Goal: Browse casually

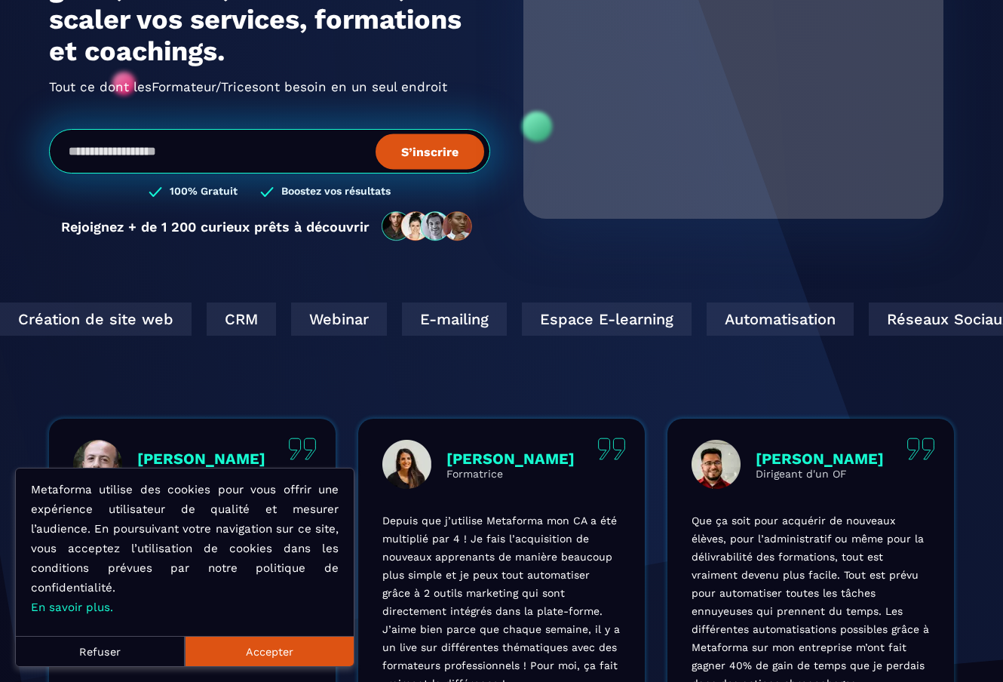
scroll to position [219, 0]
click at [144, 655] on button "Refuser" at bounding box center [100, 651] width 169 height 30
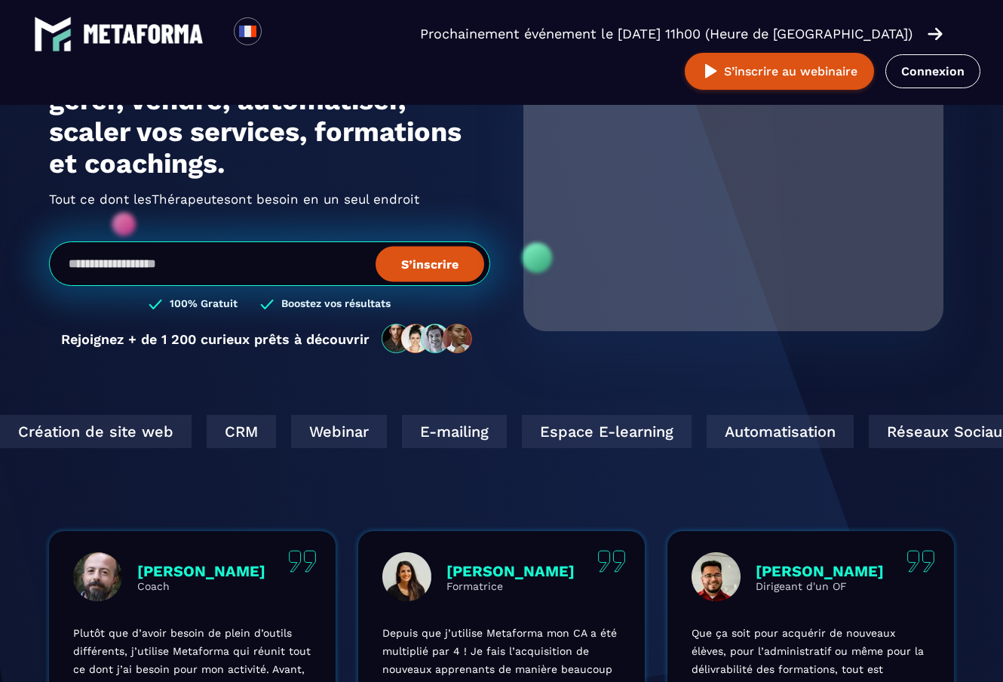
scroll to position [108, 0]
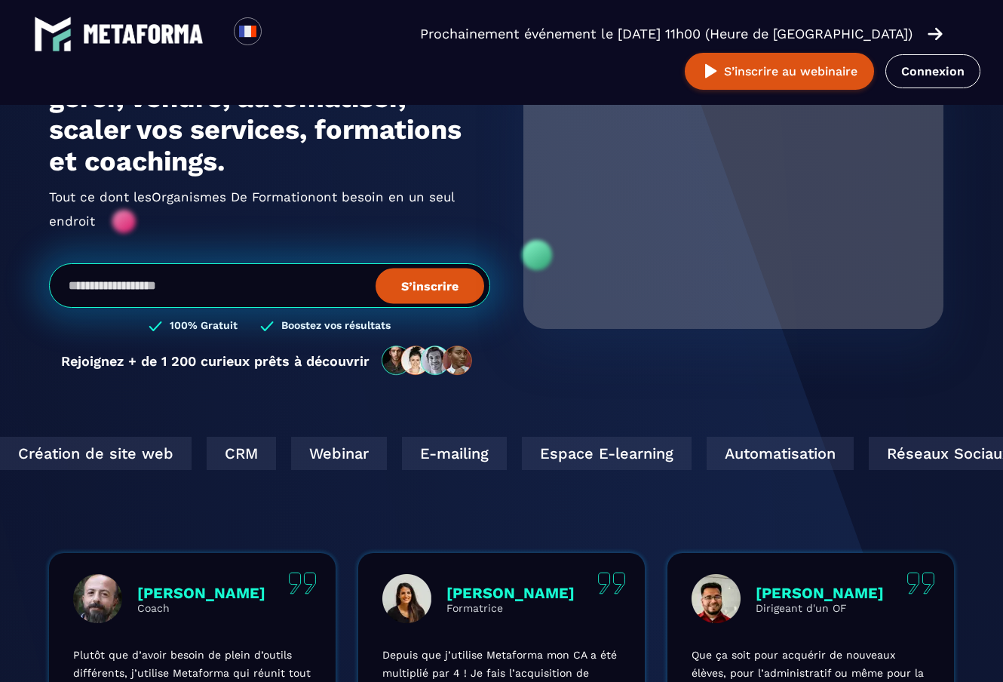
click at [933, 159] on div "Metaforma Your browser does not support the video tag." at bounding box center [733, 190] width 420 height 278
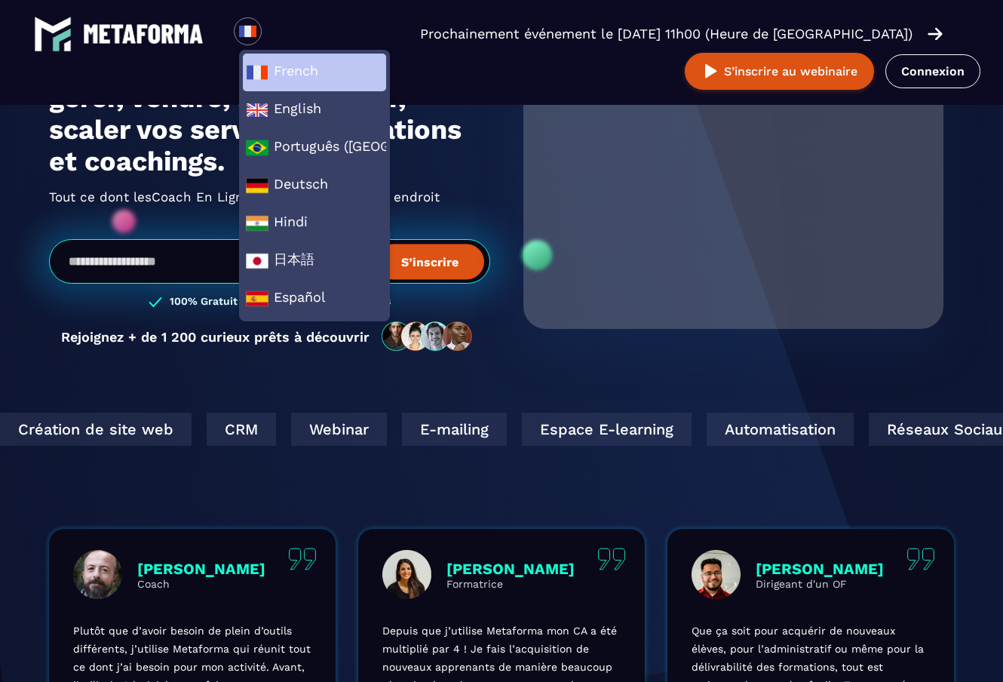
click at [351, 72] on span "French" at bounding box center [314, 72] width 137 height 23
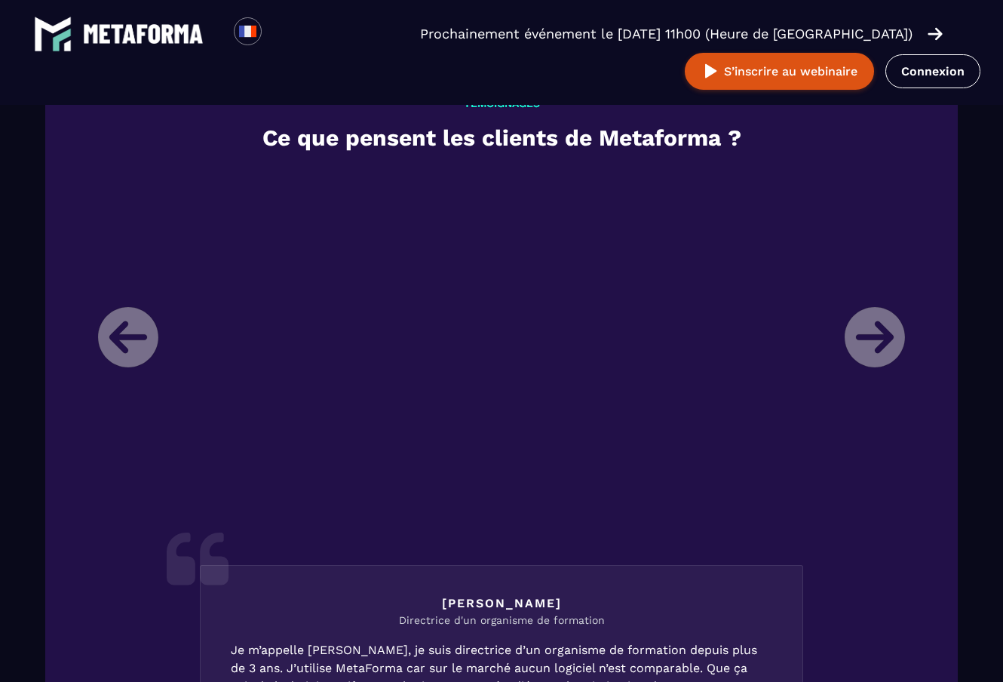
scroll to position [1751, 0]
click at [858, 337] on li "[PERSON_NAME] Directrice d'un organisme de formation Je m’appelle [PERSON_NAME]…" at bounding box center [501, 562] width 829 height 786
click at [45, 455] on div "TÉMOIGNAGES Ce que pensent les clients de Metaforma ? [PERSON_NAME] Directrice …" at bounding box center [501, 537] width 912 height 965
